Goal: Task Accomplishment & Management: Use online tool/utility

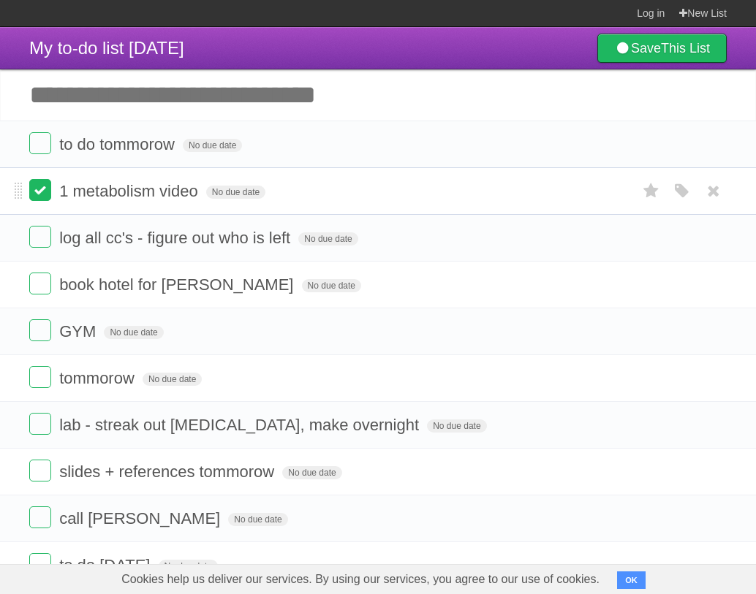
click at [31, 197] on label at bounding box center [40, 190] width 22 height 22
click at [40, 234] on label at bounding box center [40, 237] width 22 height 22
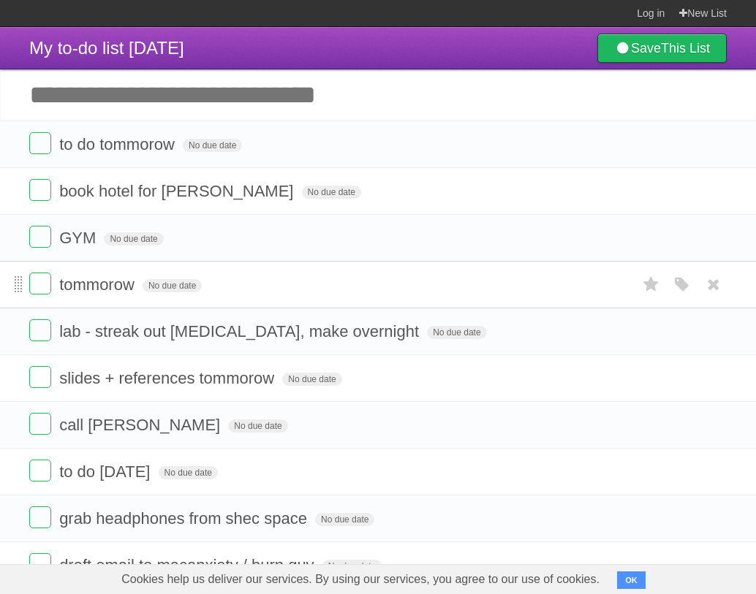
click at [16, 286] on span at bounding box center [19, 285] width 8 height 18
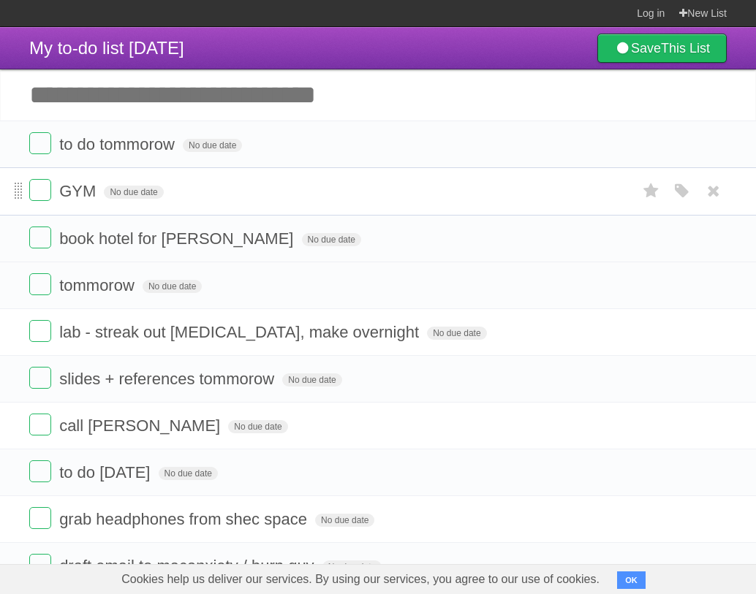
drag, startPoint x: 22, startPoint y: 238, endPoint x: 18, endPoint y: 181, distance: 57.9
click at [143, 103] on input "Add another task" at bounding box center [378, 94] width 756 height 51
drag, startPoint x: 19, startPoint y: 191, endPoint x: 23, endPoint y: 140, distance: 50.6
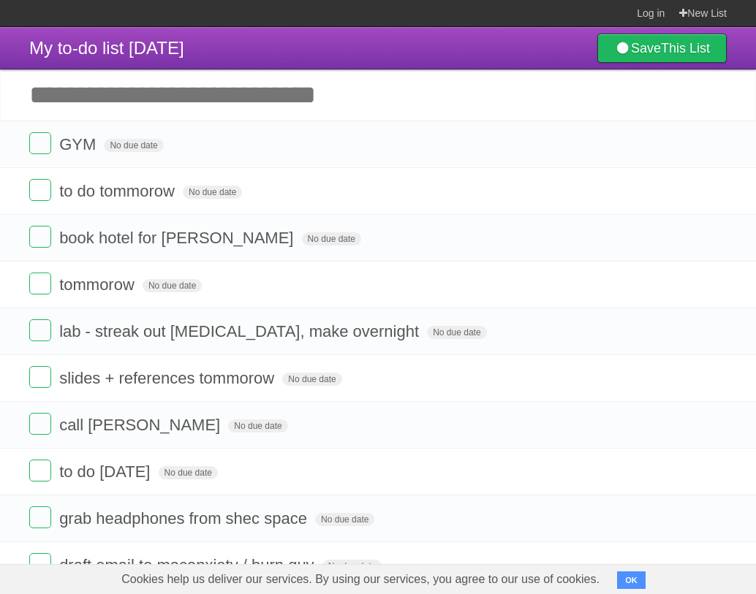
click at [96, 105] on input "Add another task" at bounding box center [378, 94] width 756 height 51
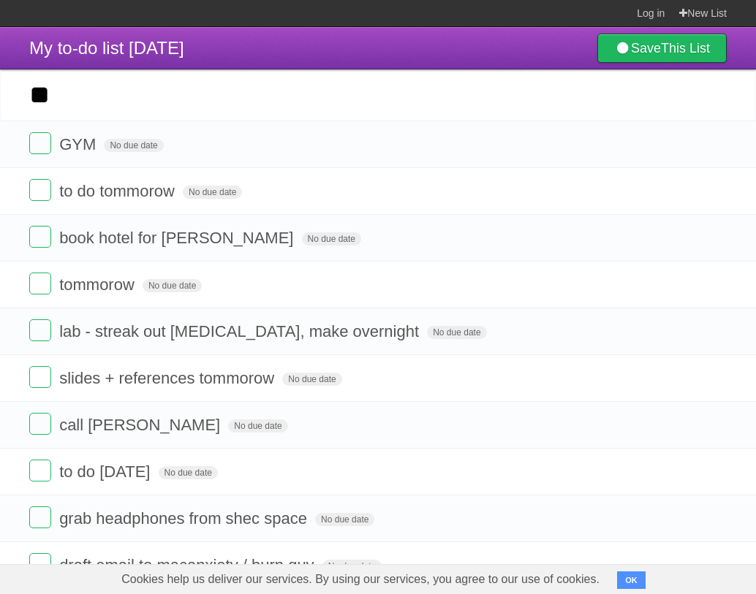
type input "**"
click input "*********" at bounding box center [0, 0] width 0 height 0
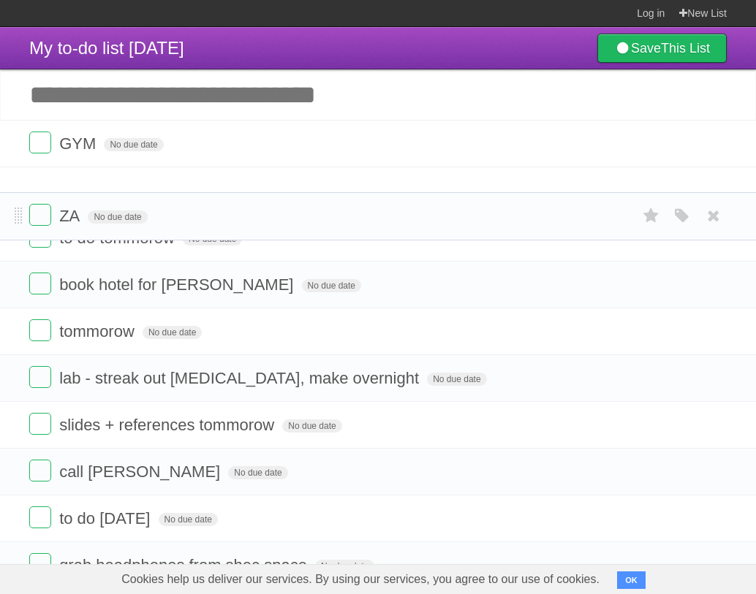
drag, startPoint x: 20, startPoint y: 145, endPoint x: 23, endPoint y: 196, distance: 50.5
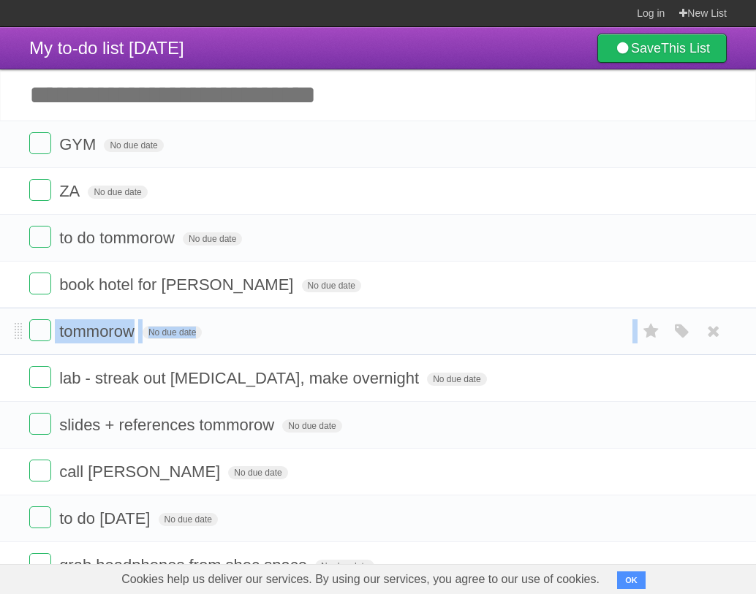
drag, startPoint x: 14, startPoint y: 376, endPoint x: 14, endPoint y: 347, distance: 28.5
click at [34, 341] on label at bounding box center [40, 330] width 22 height 22
click at [23, 386] on li "lab - streak out [MEDICAL_DATA], make overnight No due date White Red Blue Gree…" at bounding box center [378, 378] width 756 height 48
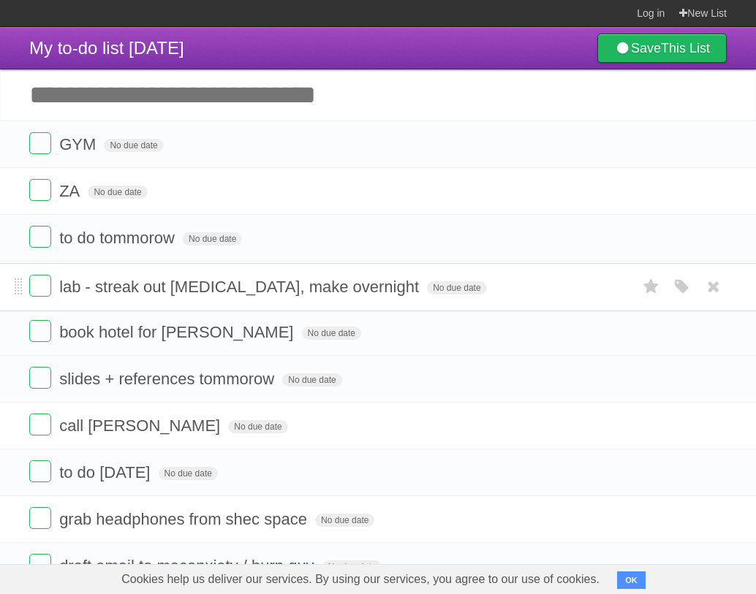
drag, startPoint x: 17, startPoint y: 385, endPoint x: 20, endPoint y: 287, distance: 98.0
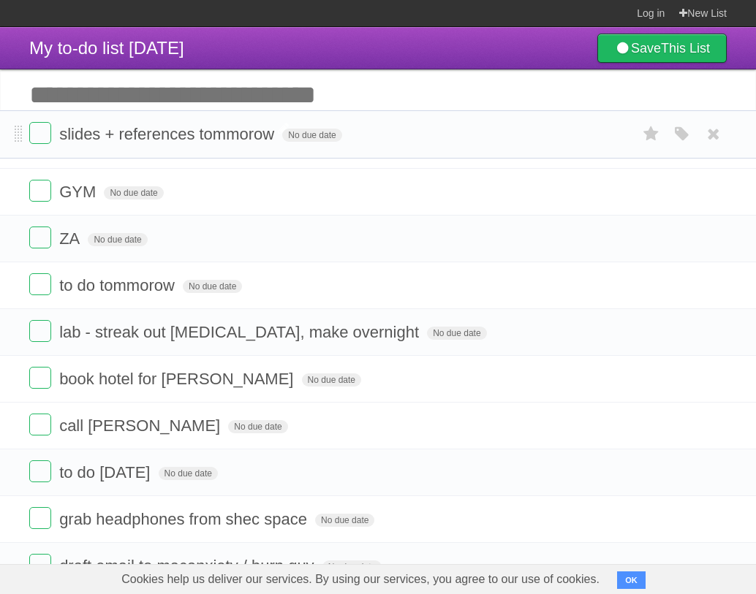
drag, startPoint x: 18, startPoint y: 383, endPoint x: 86, endPoint y: 133, distance: 259.2
